Goal: Navigation & Orientation: Find specific page/section

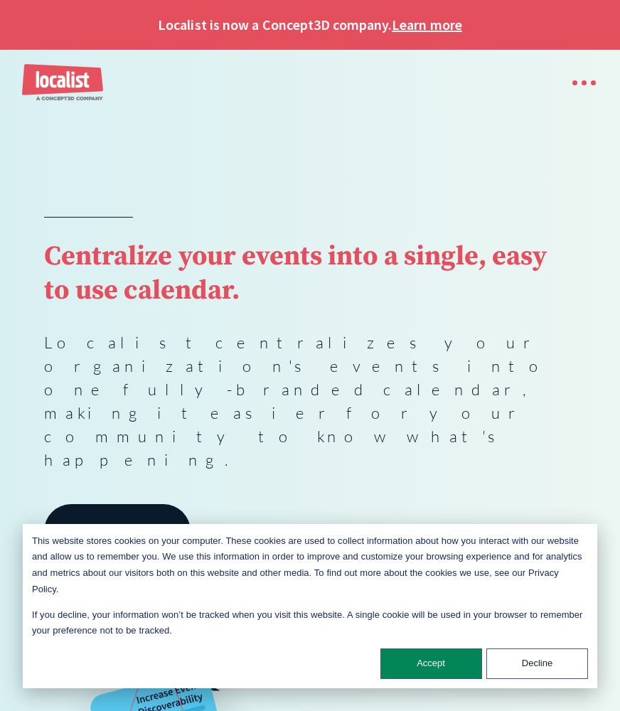
click at [580, 81] on div "menu" at bounding box center [584, 82] width 28 height 5
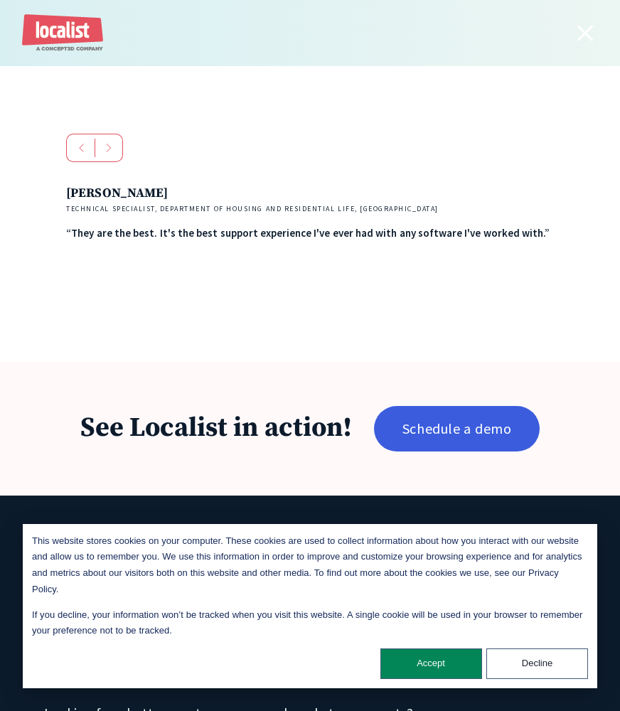
scroll to position [3620, 0]
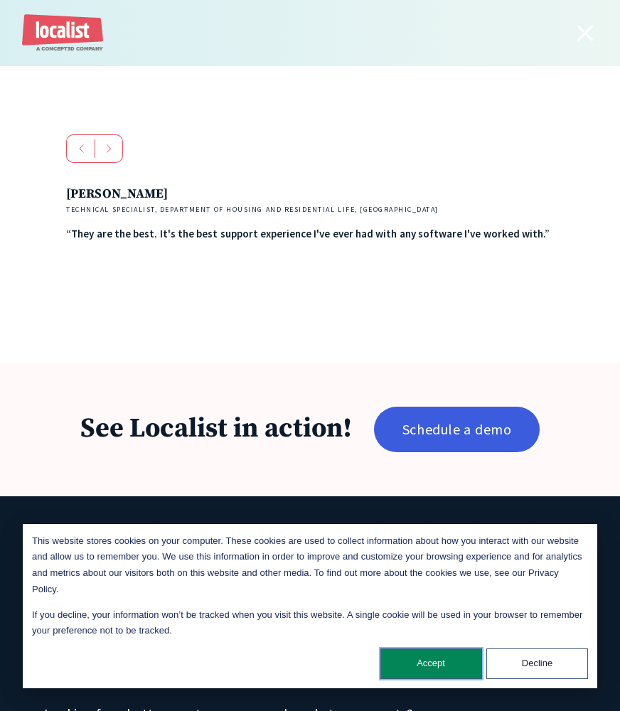
click at [436, 669] on button "Accept" at bounding box center [431, 663] width 102 height 31
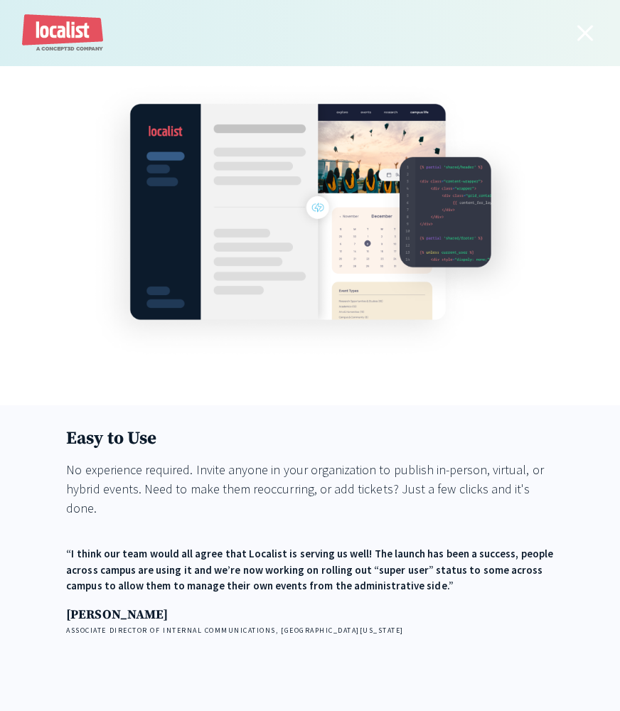
scroll to position [1995, 0]
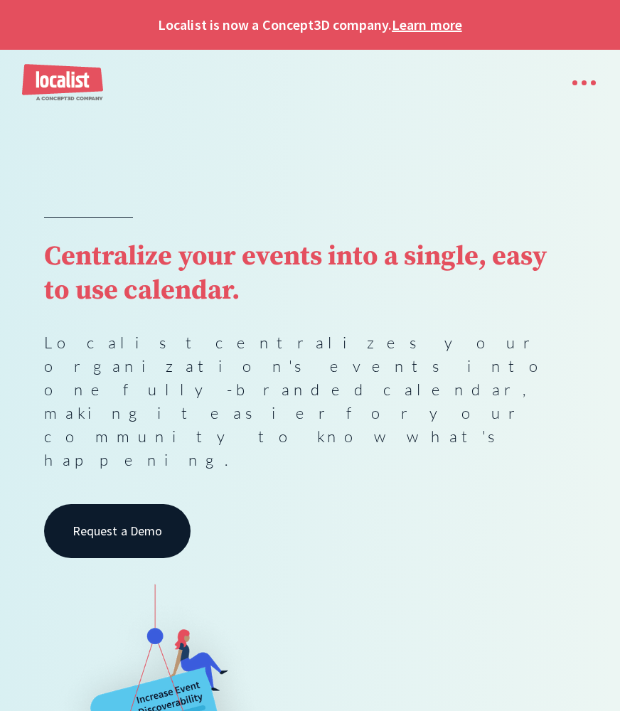
click at [571, 75] on div "menu" at bounding box center [577, 83] width 41 height 31
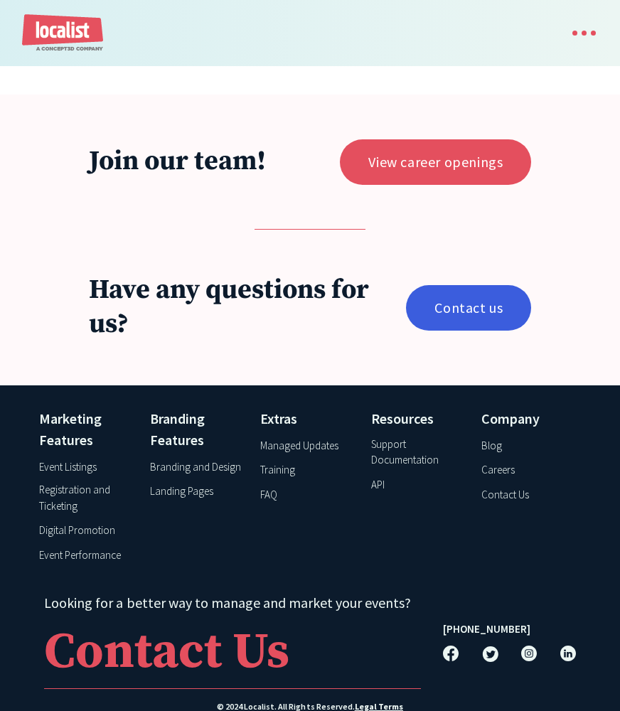
scroll to position [3520, 0]
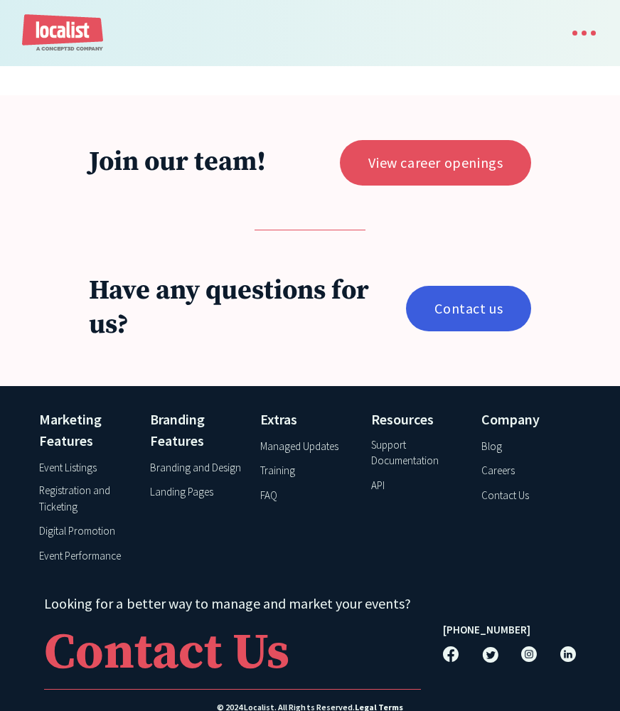
click at [79, 460] on div "Event Listings" at bounding box center [68, 468] width 58 height 16
